Goal: Information Seeking & Learning: Learn about a topic

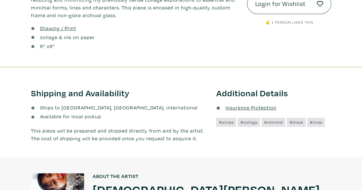
click at [112, 58] on div at bounding box center [181, 66] width 370 height 31
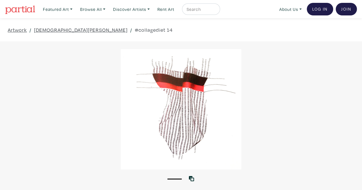
click at [21, 11] on img at bounding box center [20, 9] width 30 height 9
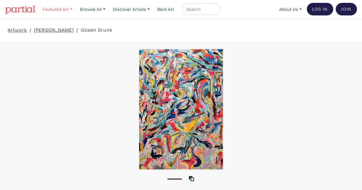
click at [69, 9] on link "Featured Art" at bounding box center [57, 9] width 35 height 12
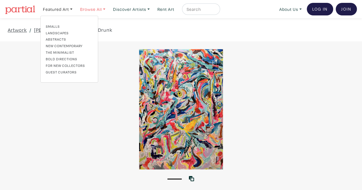
click at [104, 9] on link "Browse All" at bounding box center [93, 9] width 30 height 12
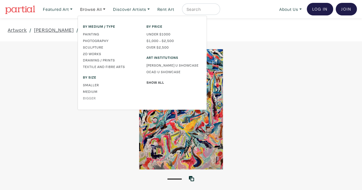
click at [94, 98] on link "Bigger" at bounding box center [110, 98] width 55 height 5
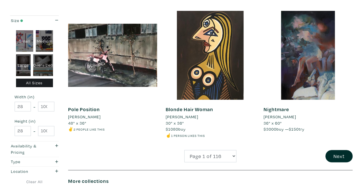
scroll to position [1084, 0]
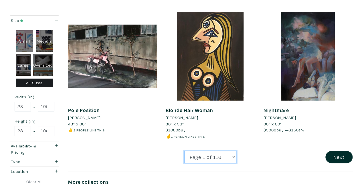
click at [224, 156] on select "Page 1 of 116 Page 2 of 116 Page 3 of 116 Page 4 of 116 Page 5 of 116 Page 6 of…" at bounding box center [210, 157] width 52 height 12
click at [314, 154] on div "Next" at bounding box center [308, 157] width 98 height 12
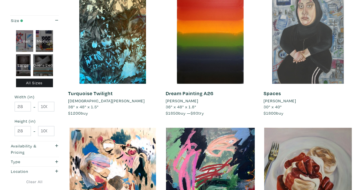
scroll to position [0, 0]
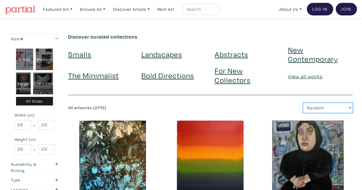
click at [323, 109] on select "Newest Random Price: Low to High Price: High to Low" at bounding box center [327, 108] width 49 height 10
select select "price"
click at [303, 103] on select "Newest Random Price: Low to High Price: High to Low" at bounding box center [327, 108] width 49 height 10
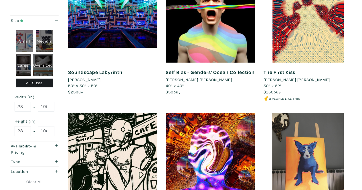
scroll to position [148, 0]
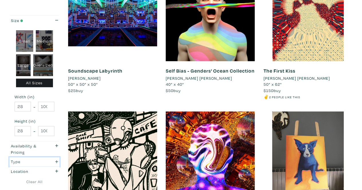
click at [55, 162] on icon "button" at bounding box center [56, 162] width 3 height 4
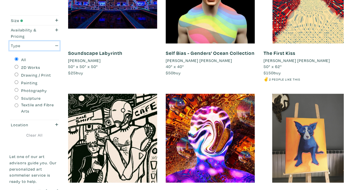
scroll to position [159, 0]
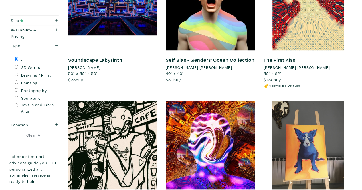
click at [26, 82] on label "Painting" at bounding box center [29, 83] width 16 height 6
click at [18, 82] on input "Painting" at bounding box center [17, 82] width 4 height 4
radio input "true"
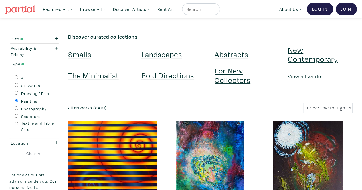
click at [34, 124] on label "Textile and Fibre Arts" at bounding box center [37, 126] width 33 height 12
click at [18, 124] on input "Textile and Fibre Arts" at bounding box center [17, 124] width 4 height 4
radio input "true"
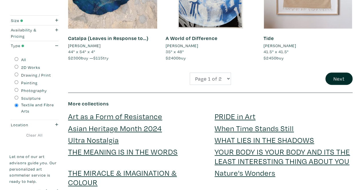
scroll to position [1143, 0]
click at [28, 82] on label "Painting" at bounding box center [29, 83] width 16 height 6
click at [18, 82] on input "Painting" at bounding box center [17, 82] width 4 height 4
radio input "true"
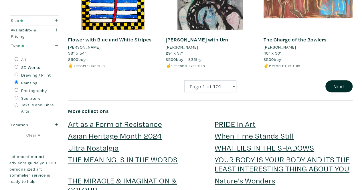
scroll to position [1173, 0]
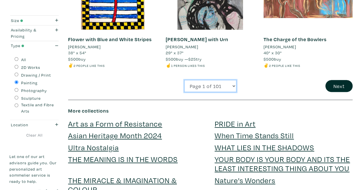
click at [229, 80] on select "Page 1 of 101 Page 2 of 101 Page 3 of 101 Page 4 of 101 Page 5 of 101 Page 6 of…" at bounding box center [210, 86] width 52 height 12
select select "2"
click at [184, 80] on select "Page 1 of 101 Page 2 of 101 Page 3 of 101 Page 4 of 101 Page 5 of 101 Page 6 of…" at bounding box center [210, 86] width 52 height 12
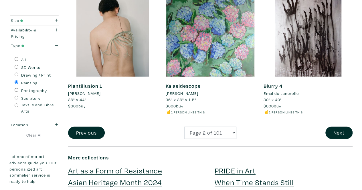
scroll to position [1133, 0]
click at [337, 128] on button "Next" at bounding box center [338, 133] width 27 height 12
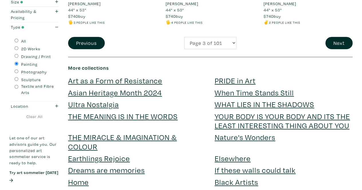
scroll to position [1210, 0]
click at [340, 41] on button "Next" at bounding box center [338, 43] width 27 height 12
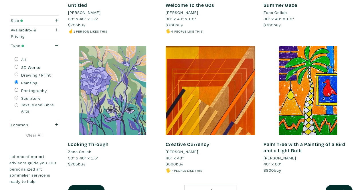
scroll to position [1161, 0]
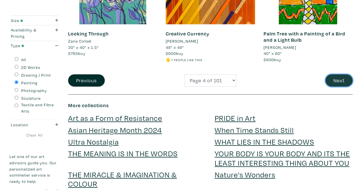
click at [332, 77] on button "Next" at bounding box center [338, 80] width 27 height 12
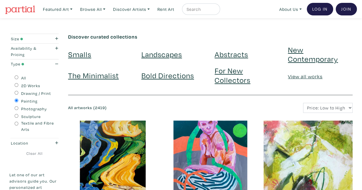
click at [193, 9] on input "text" at bounding box center [200, 9] width 29 height 7
type input "zoe"
click at [216, 11] on button "submit" at bounding box center [216, 11] width 0 height 0
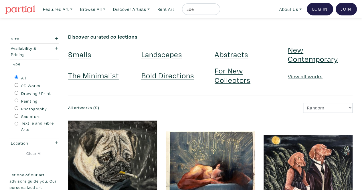
click at [208, 13] on div "zoe" at bounding box center [201, 8] width 38 height 11
click at [203, 7] on input "zoe" at bounding box center [200, 9] width 29 height 7
type input "kim"
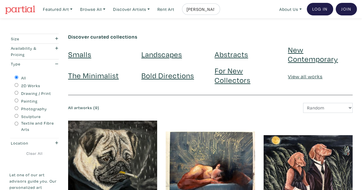
click at [216, 11] on button "submit" at bounding box center [216, 11] width 0 height 0
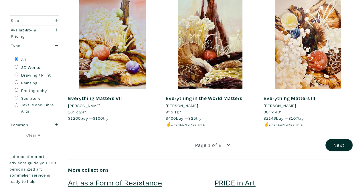
scroll to position [1159, 0]
